Goal: Check status

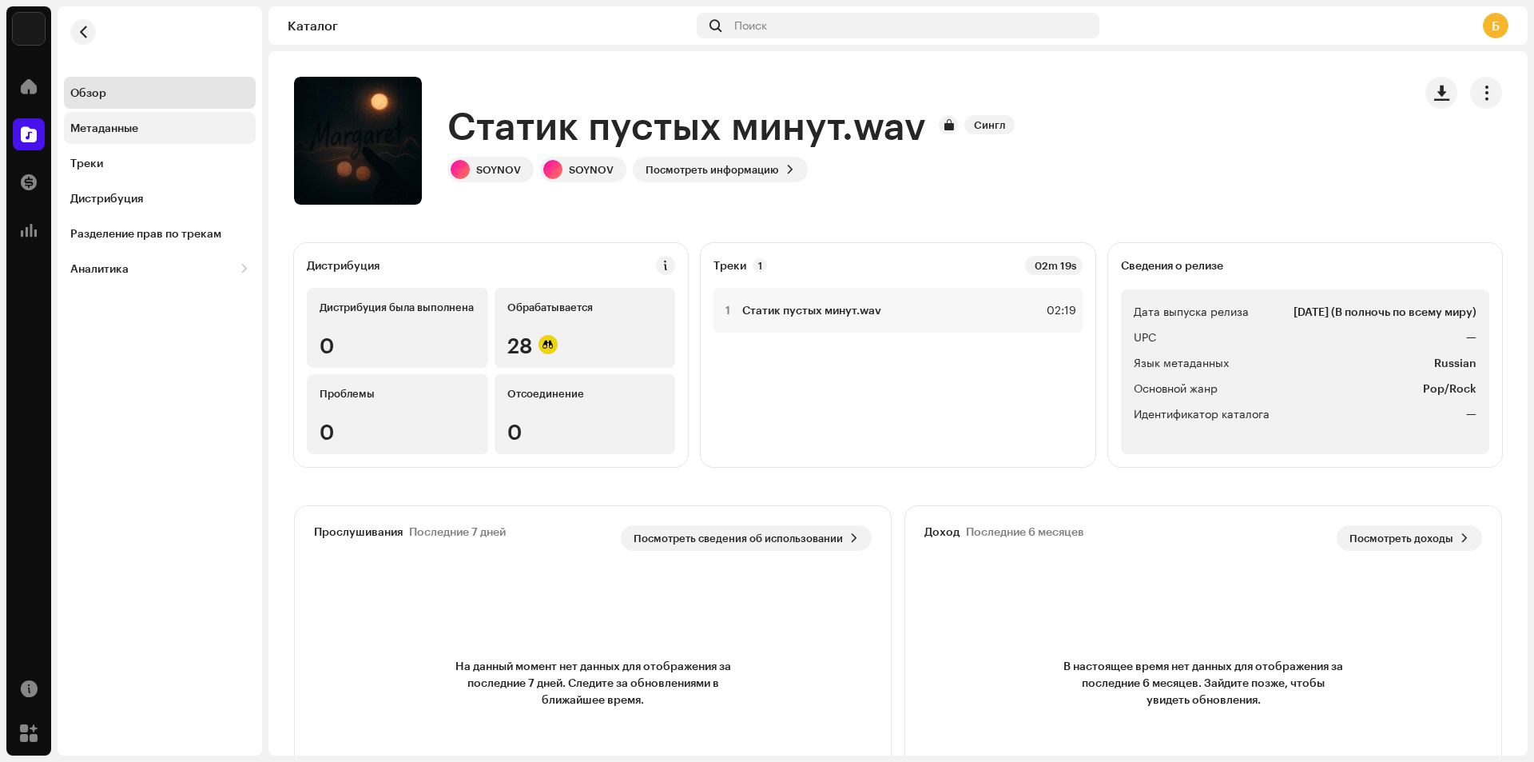
click at [113, 133] on div "Метаданные" at bounding box center [104, 127] width 68 height 13
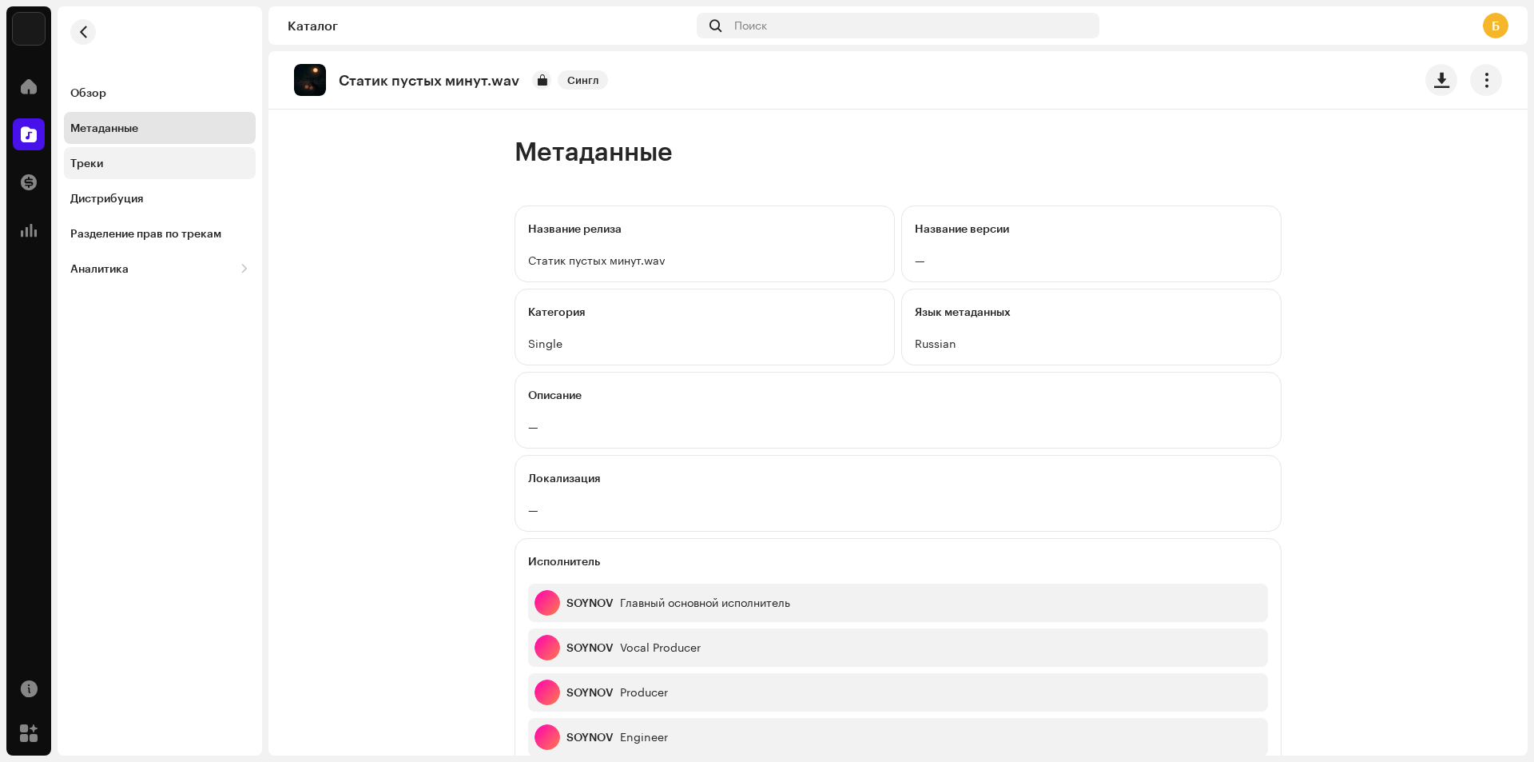
click at [124, 169] on div "Треки" at bounding box center [159, 163] width 179 height 13
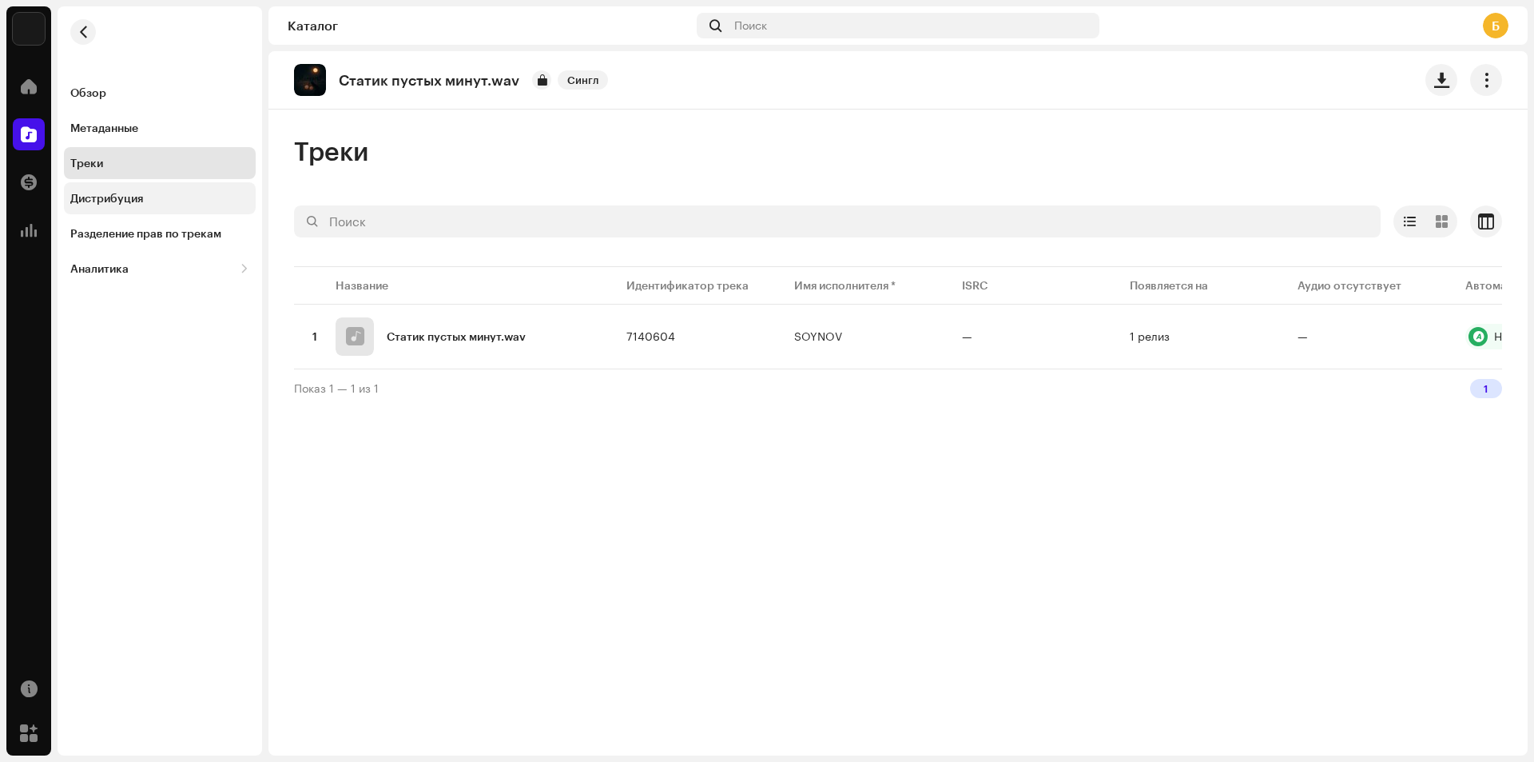
click at [134, 198] on div "Дистрибуция" at bounding box center [106, 198] width 73 height 13
